Goal: Transaction & Acquisition: Purchase product/service

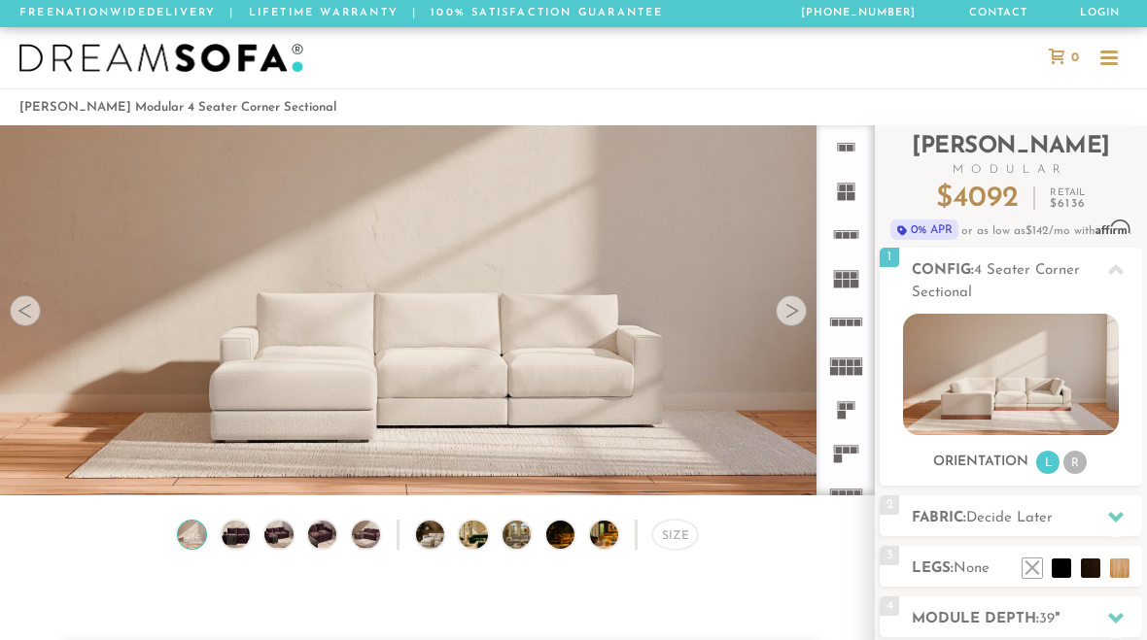
scroll to position [20427, 1147]
click at [791, 319] on div at bounding box center [790, 310] width 31 height 31
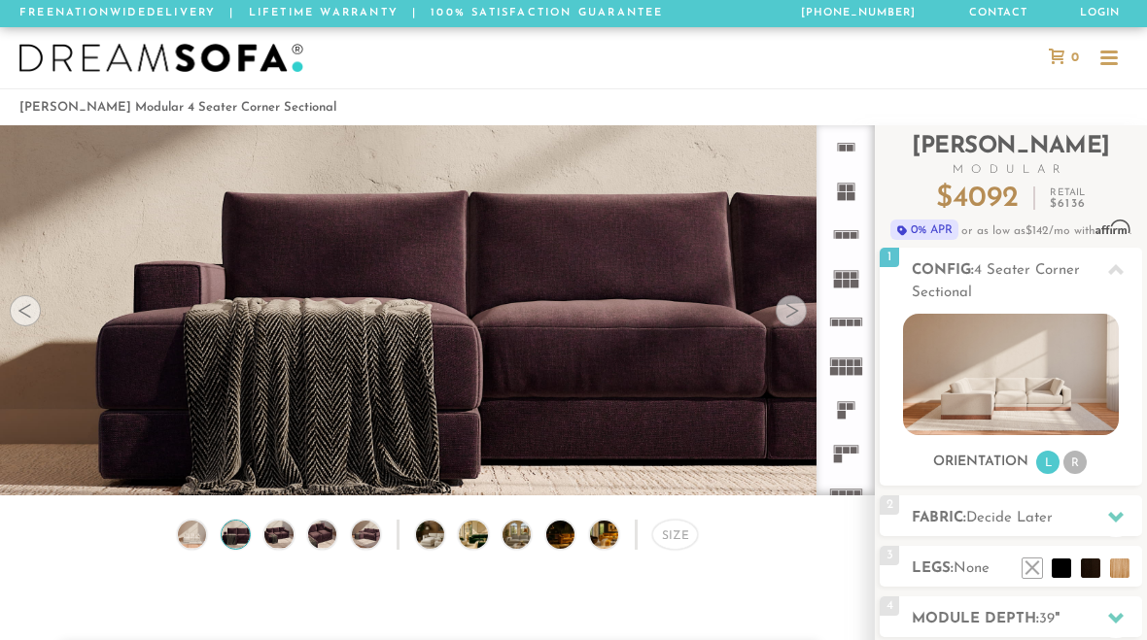
click at [783, 322] on div at bounding box center [790, 310] width 31 height 31
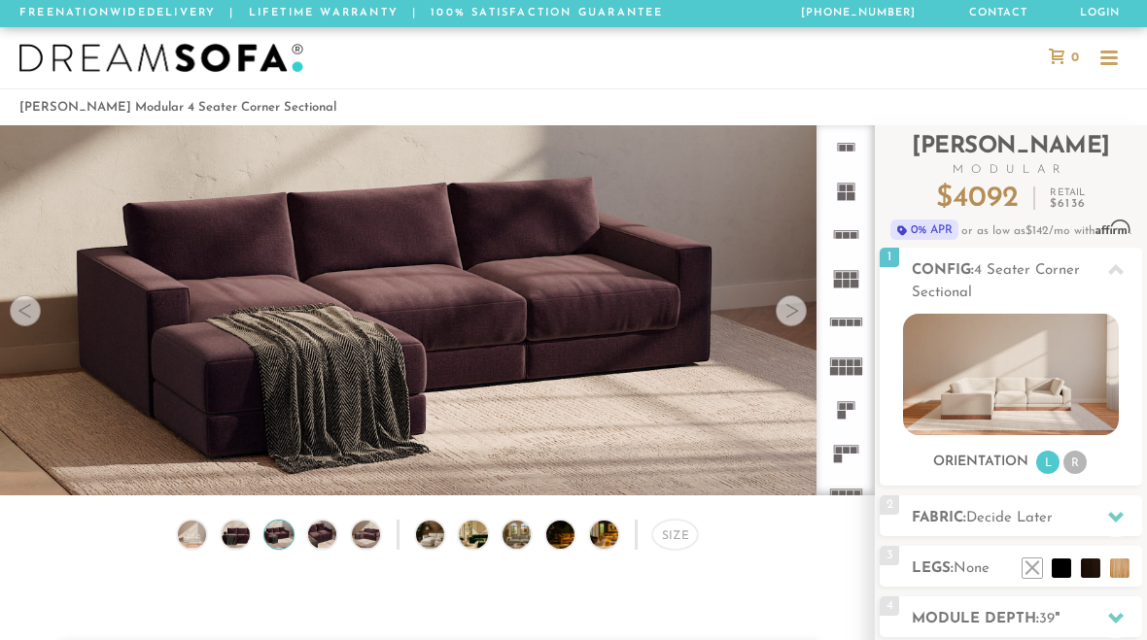
click at [787, 317] on div at bounding box center [790, 310] width 31 height 31
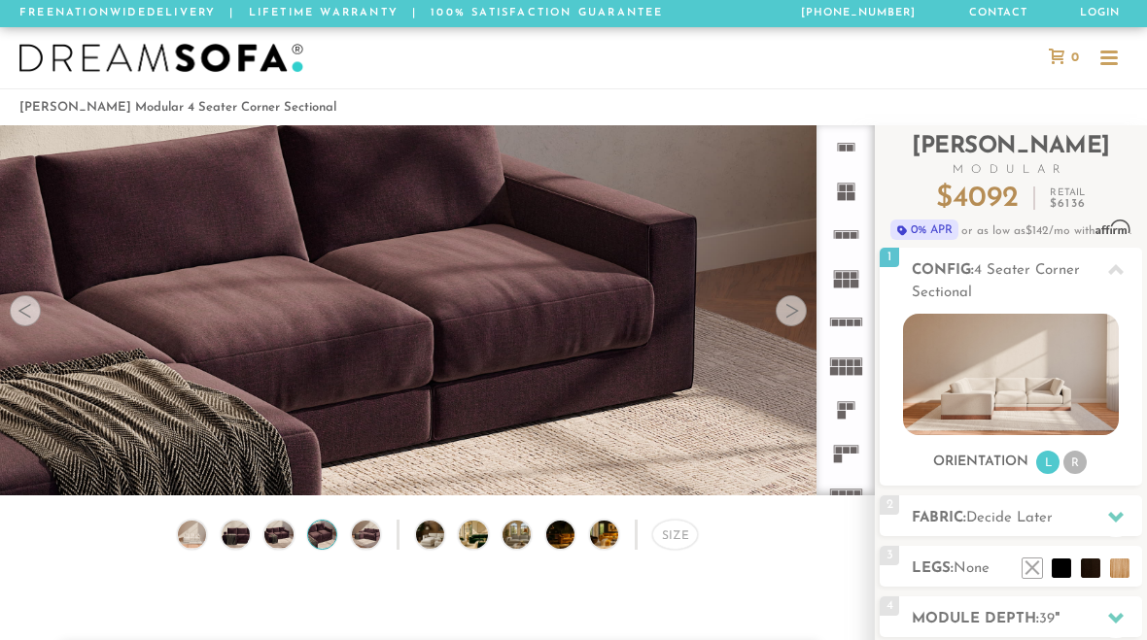
click at [791, 315] on div at bounding box center [790, 310] width 31 height 31
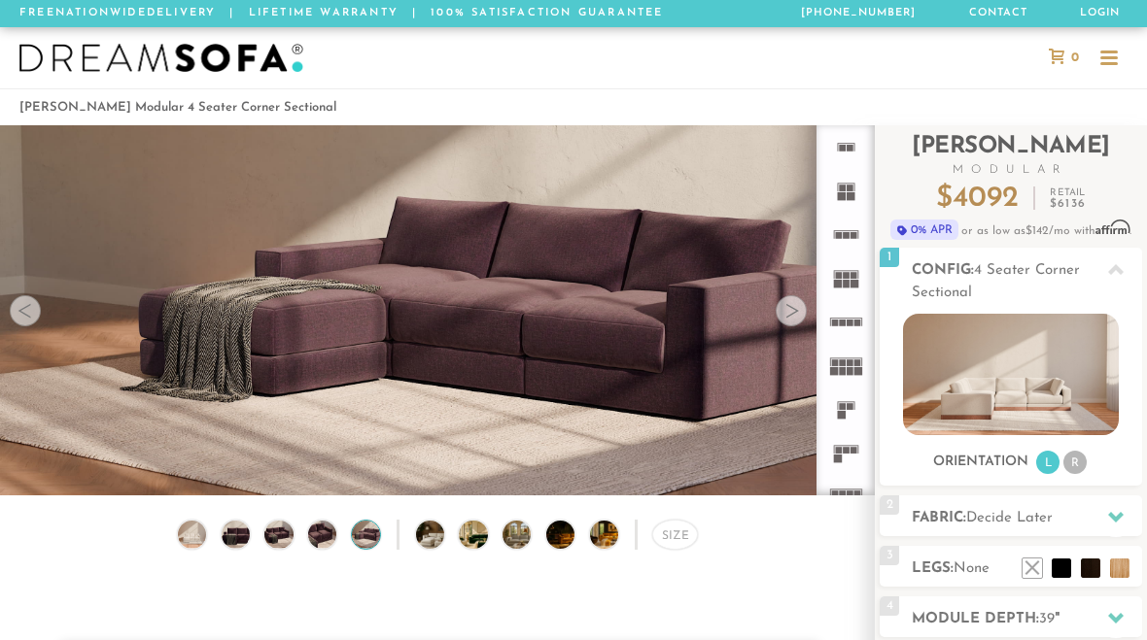
click at [797, 312] on div at bounding box center [790, 310] width 31 height 31
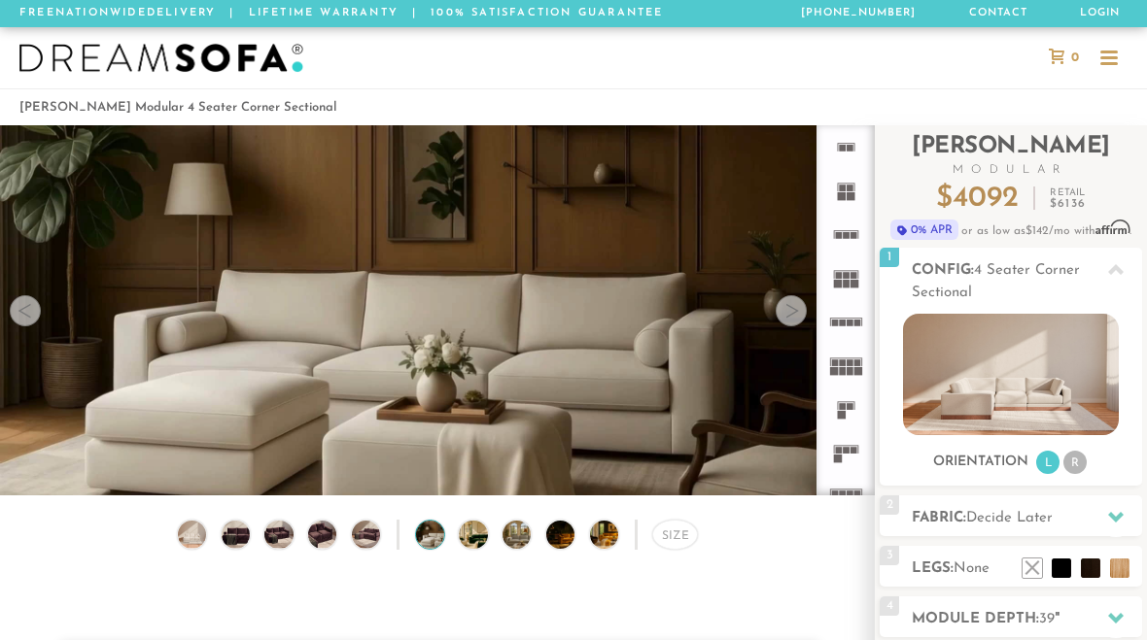
click at [785, 314] on div at bounding box center [790, 310] width 31 height 31
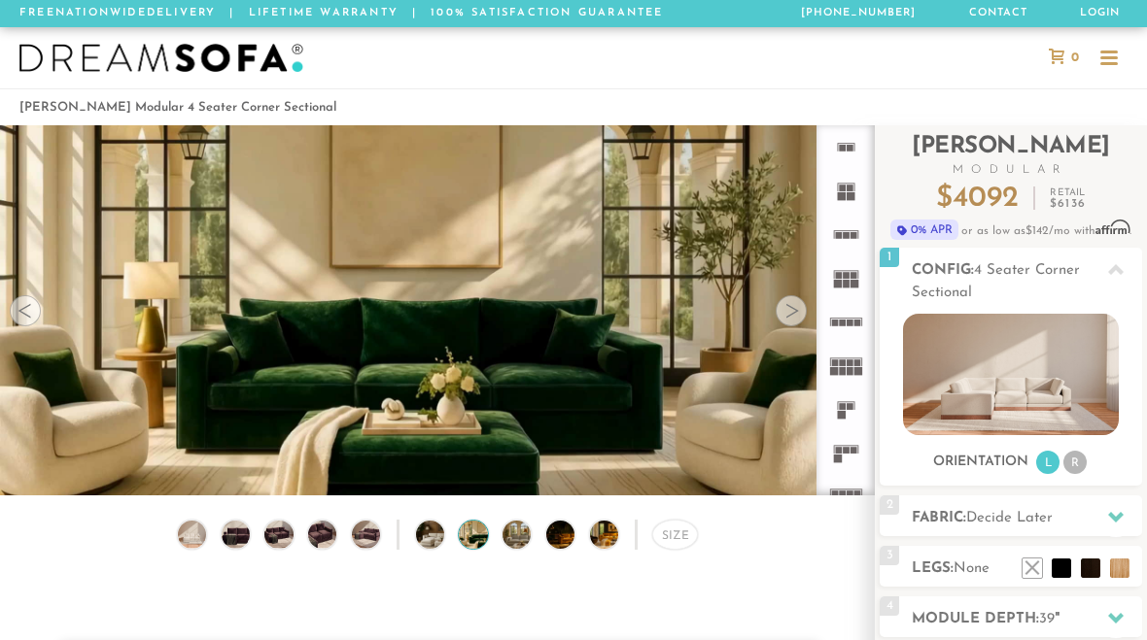
click at [793, 316] on div at bounding box center [790, 310] width 31 height 31
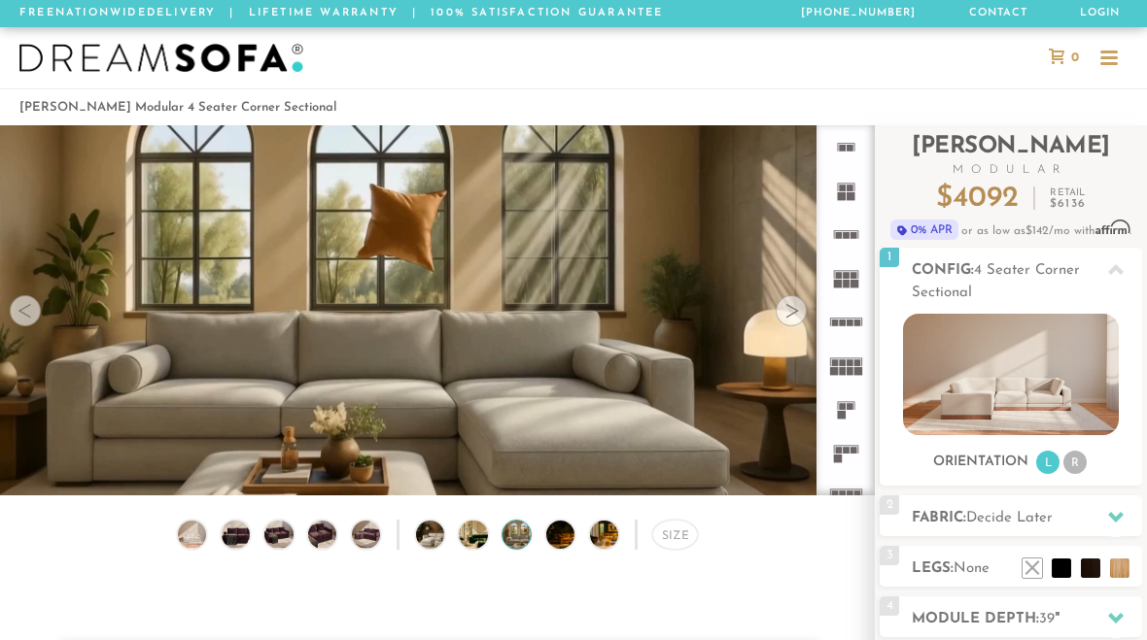
click at [794, 311] on div at bounding box center [790, 310] width 31 height 31
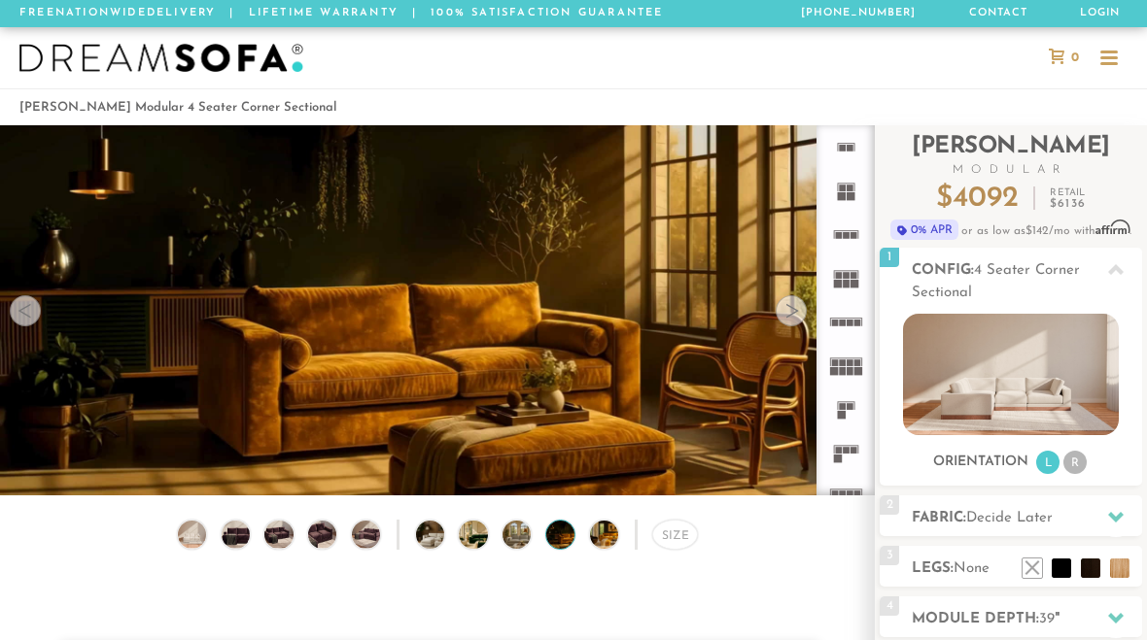
click at [788, 308] on div at bounding box center [790, 310] width 31 height 31
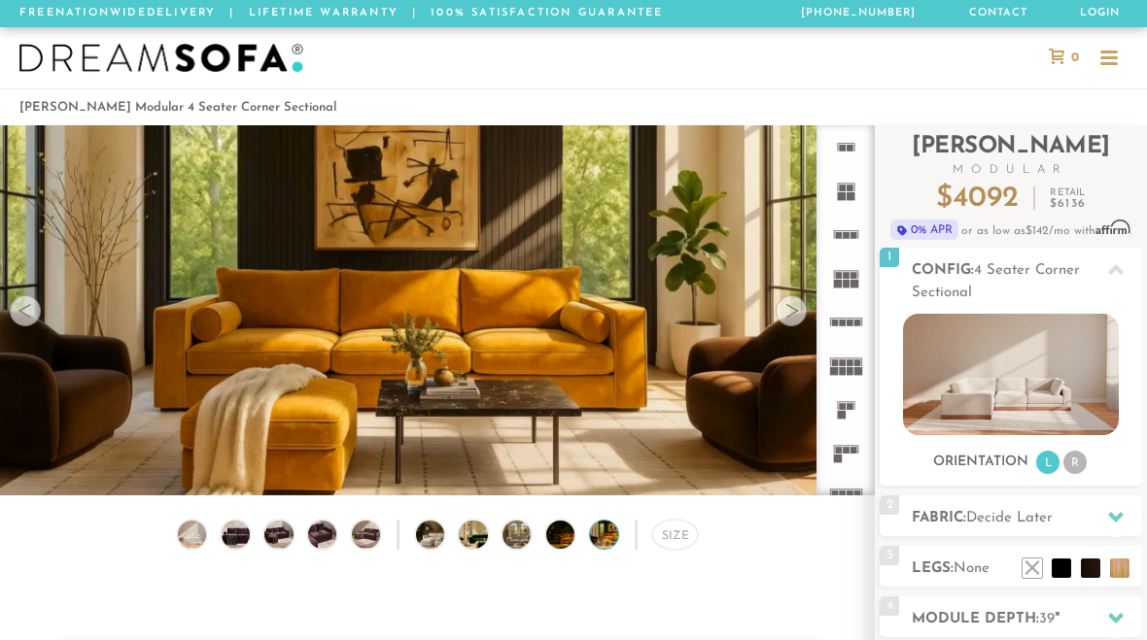
click at [784, 322] on div at bounding box center [790, 310] width 31 height 31
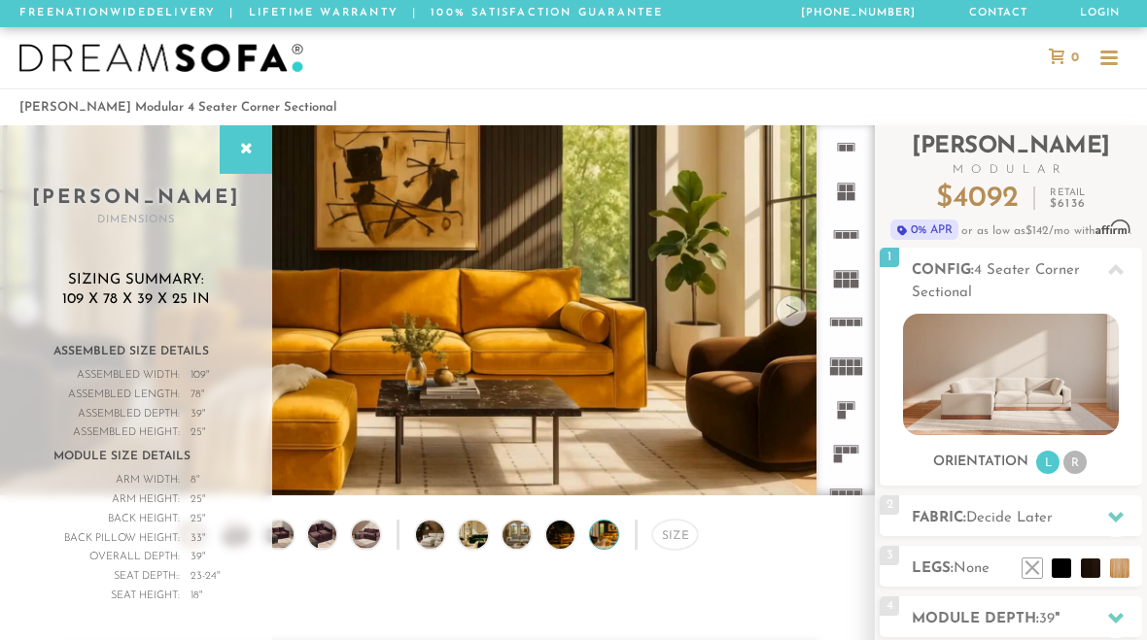
click at [793, 314] on div at bounding box center [790, 310] width 31 height 31
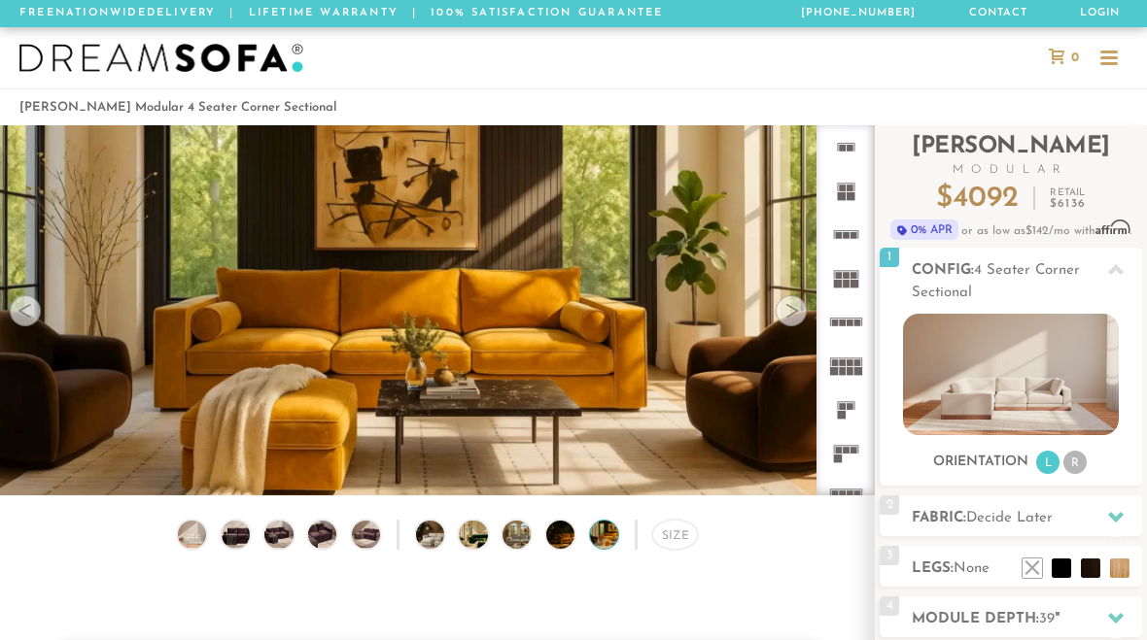
click at [783, 323] on div at bounding box center [790, 310] width 31 height 31
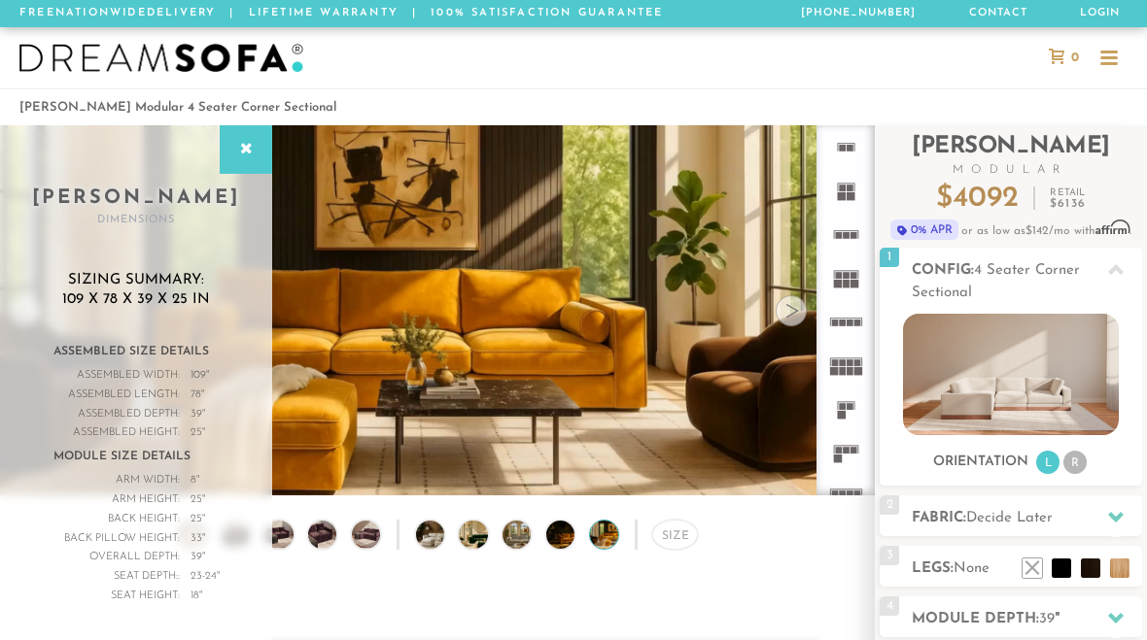
click at [1039, 396] on img at bounding box center [1010, 374] width 215 height 121
click at [1080, 461] on li "R" at bounding box center [1074, 462] width 23 height 23
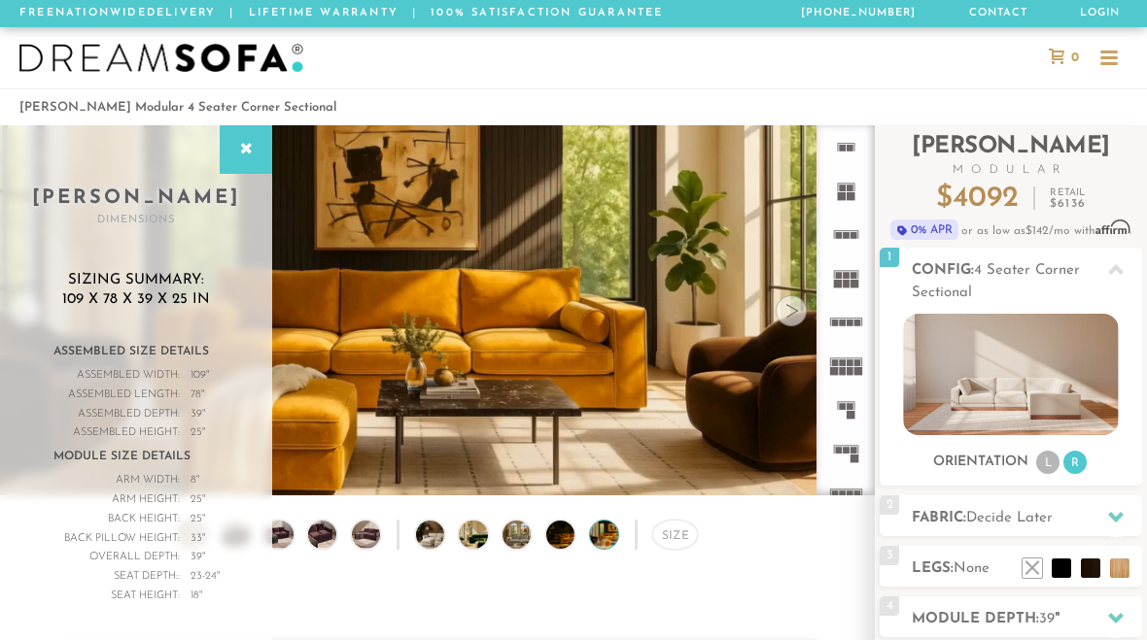
click at [1039, 466] on li "L" at bounding box center [1047, 462] width 23 height 23
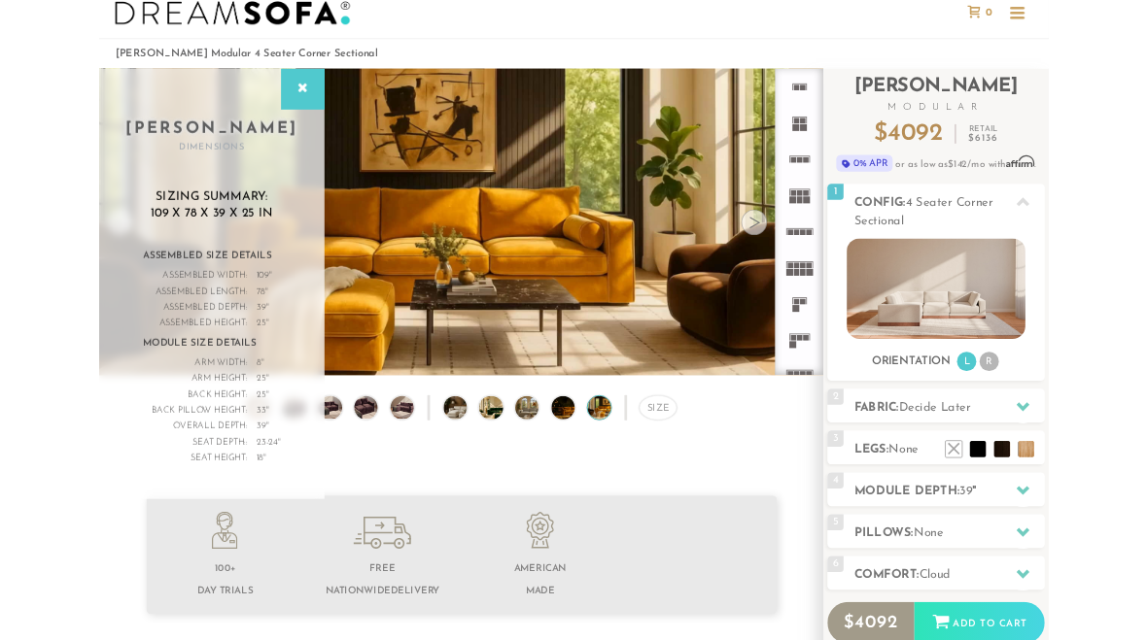
scroll to position [0, 0]
